Goal: Transaction & Acquisition: Book appointment/travel/reservation

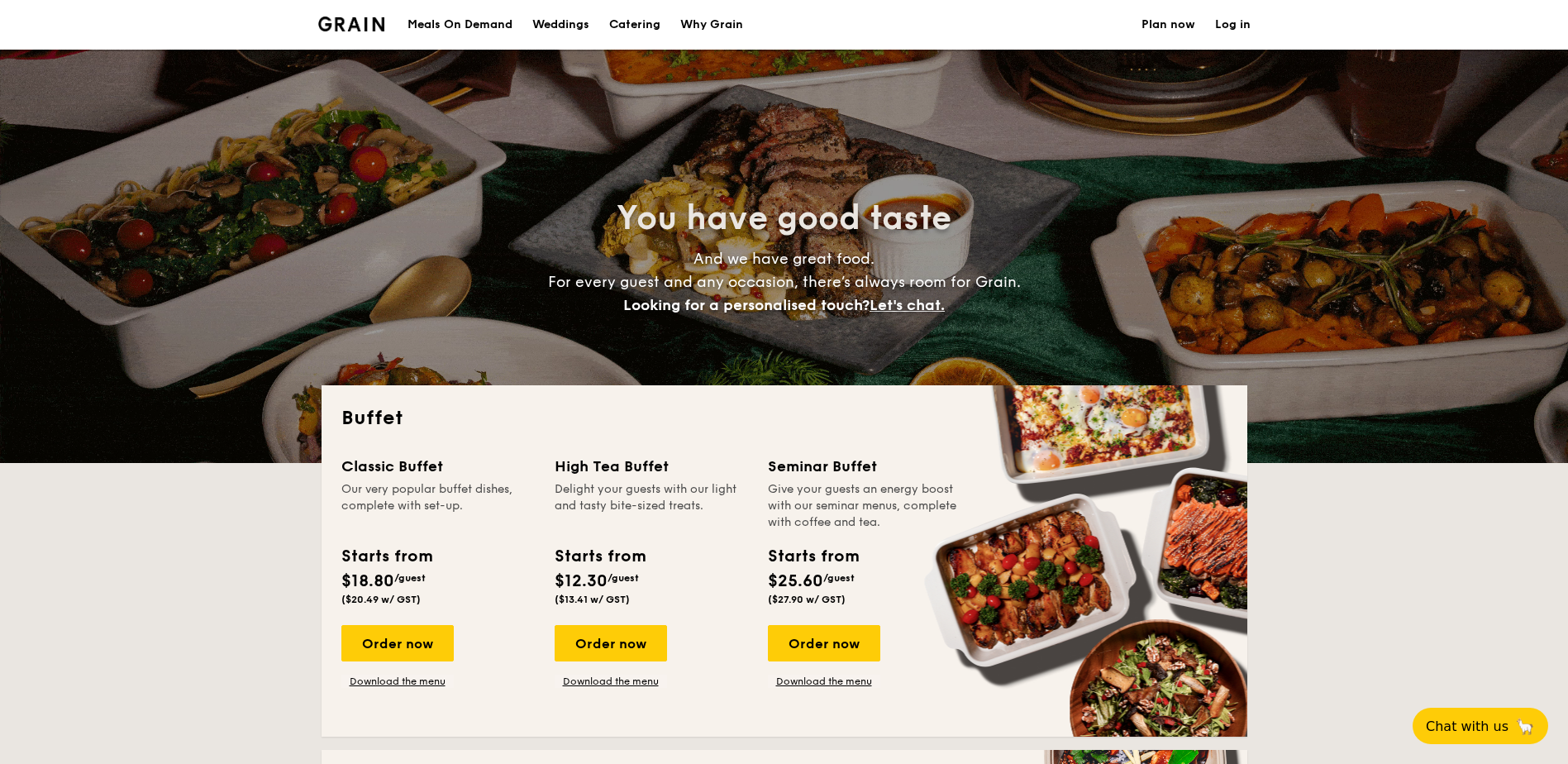
select select
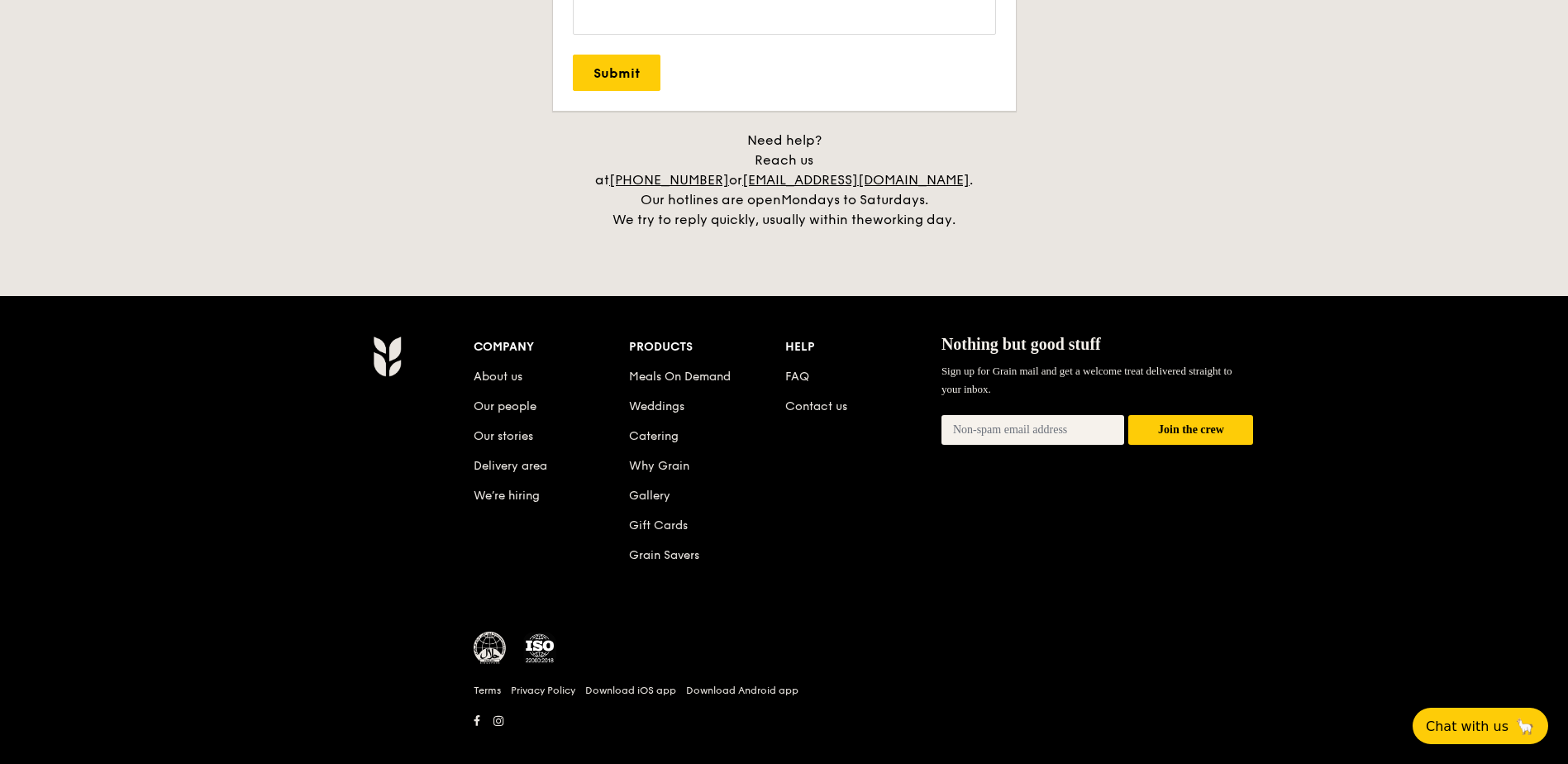
scroll to position [3384, 0]
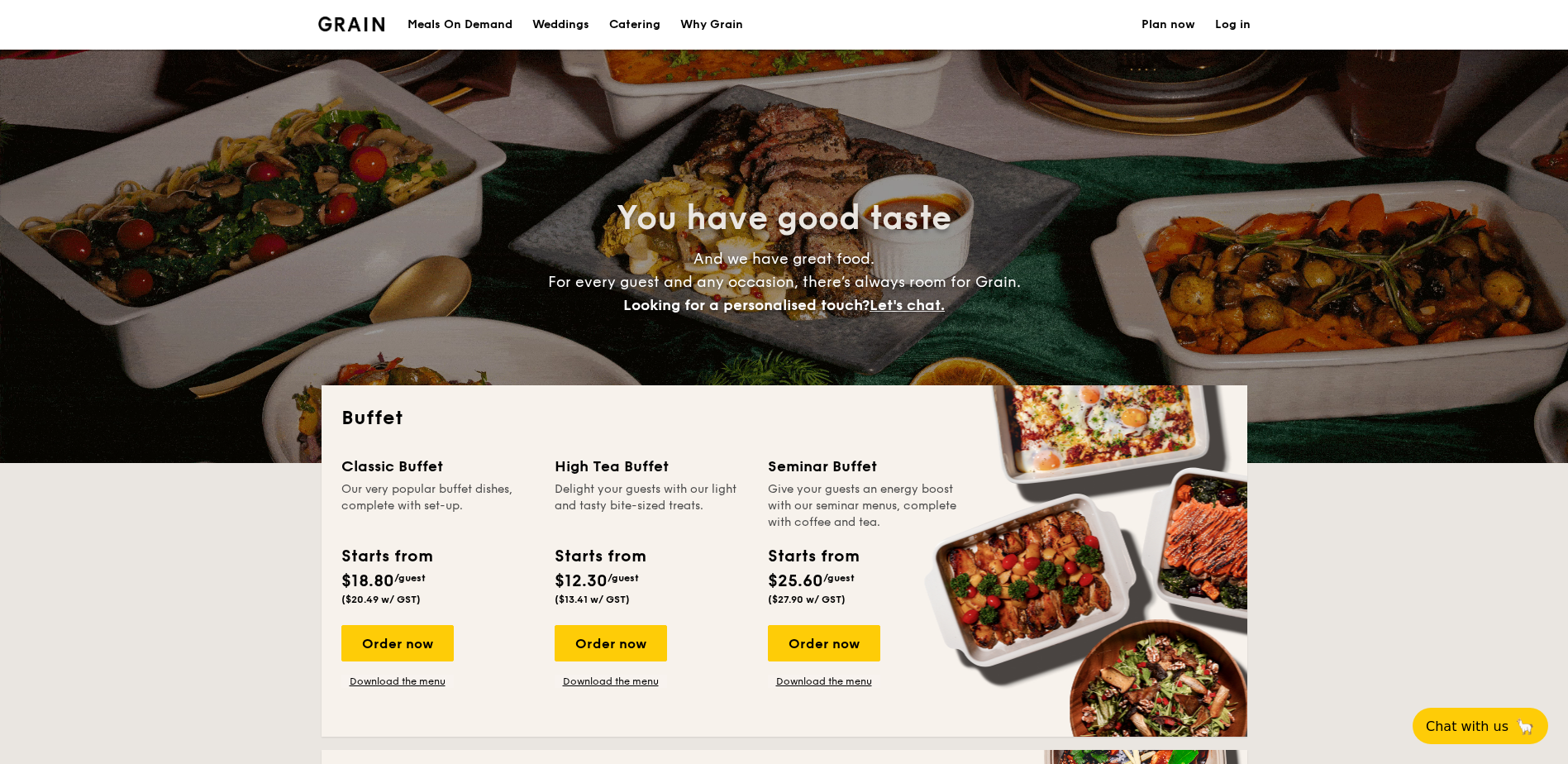
select select
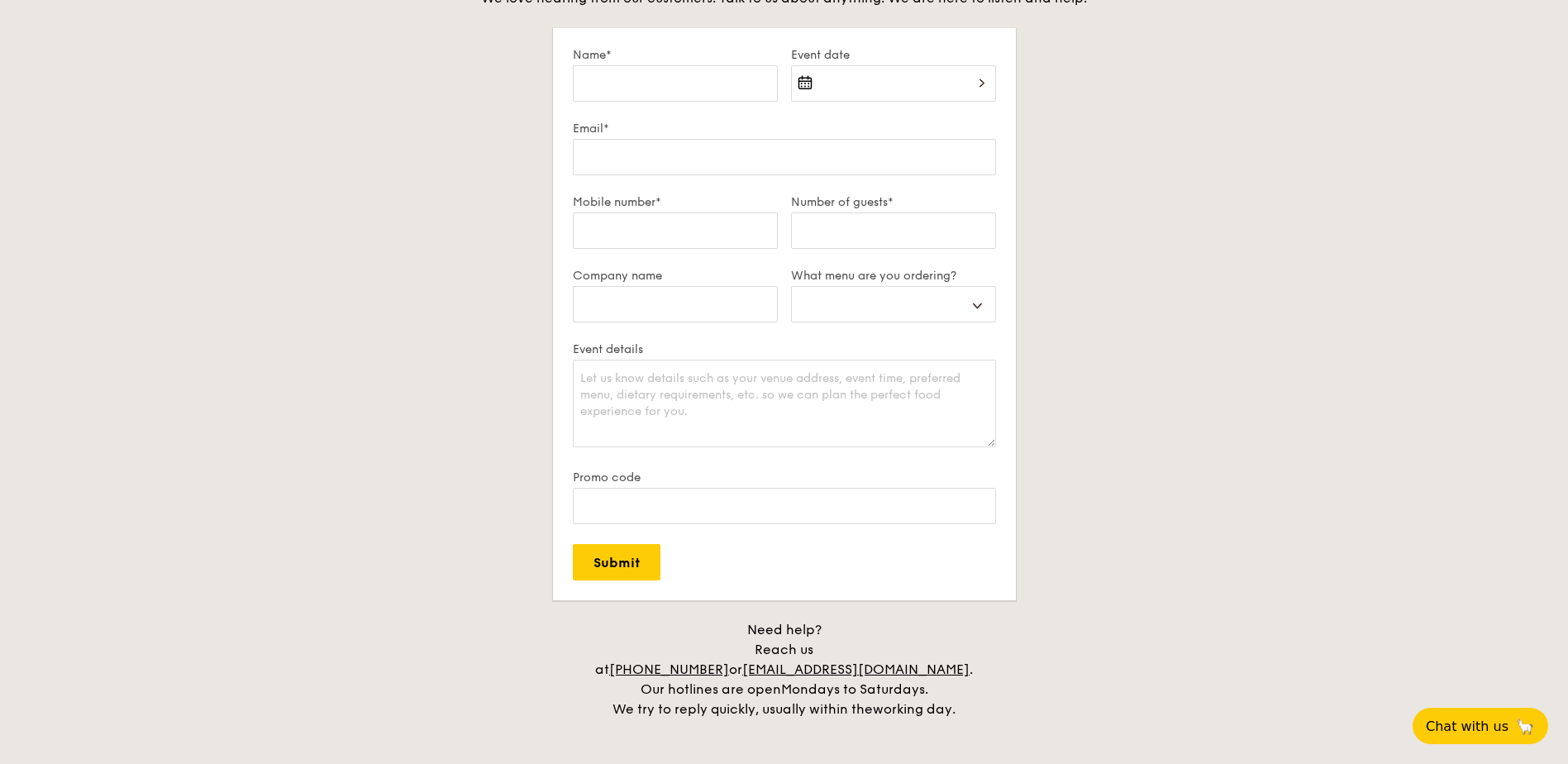
scroll to position [3384, 0]
